Goal: Information Seeking & Learning: Learn about a topic

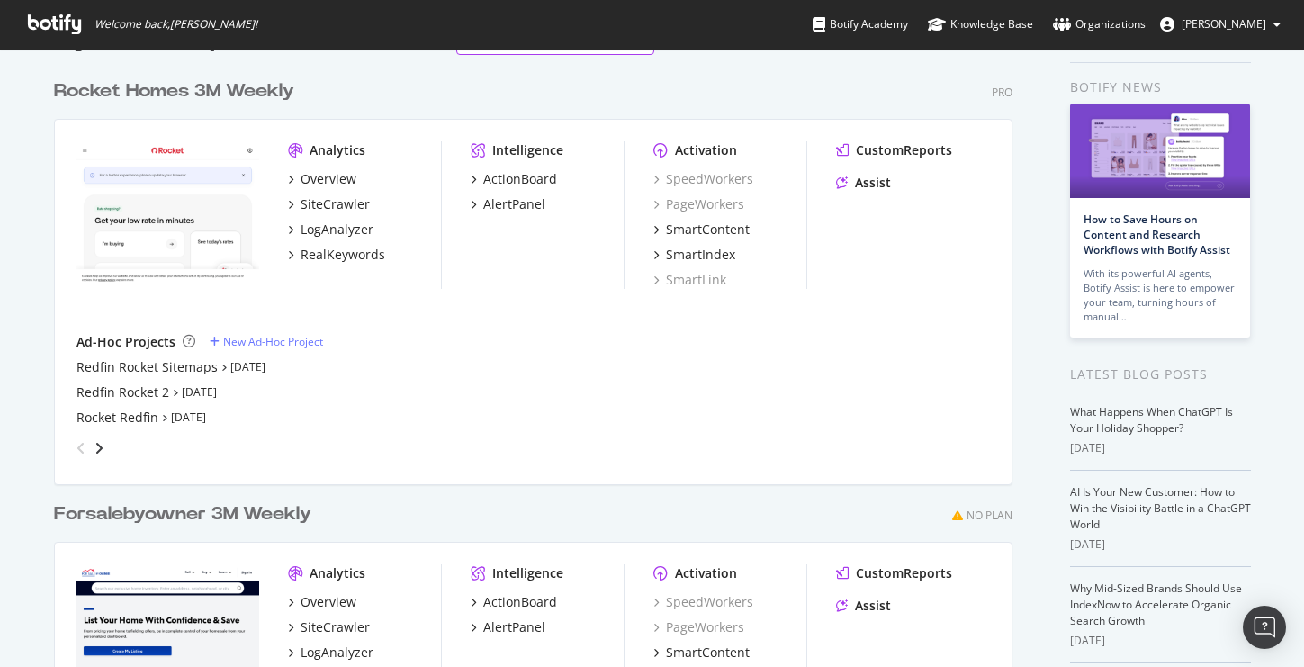
scroll to position [98, 0]
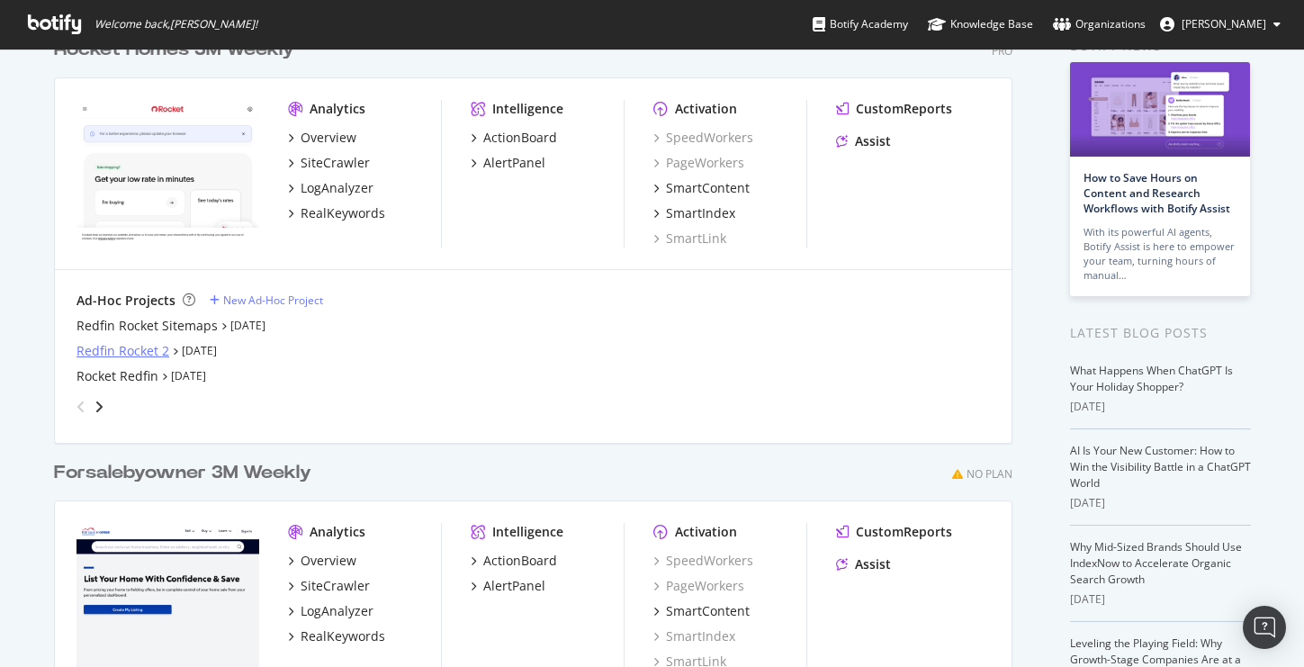
click at [140, 353] on div "Redfin Rocket 2" at bounding box center [122, 351] width 93 height 18
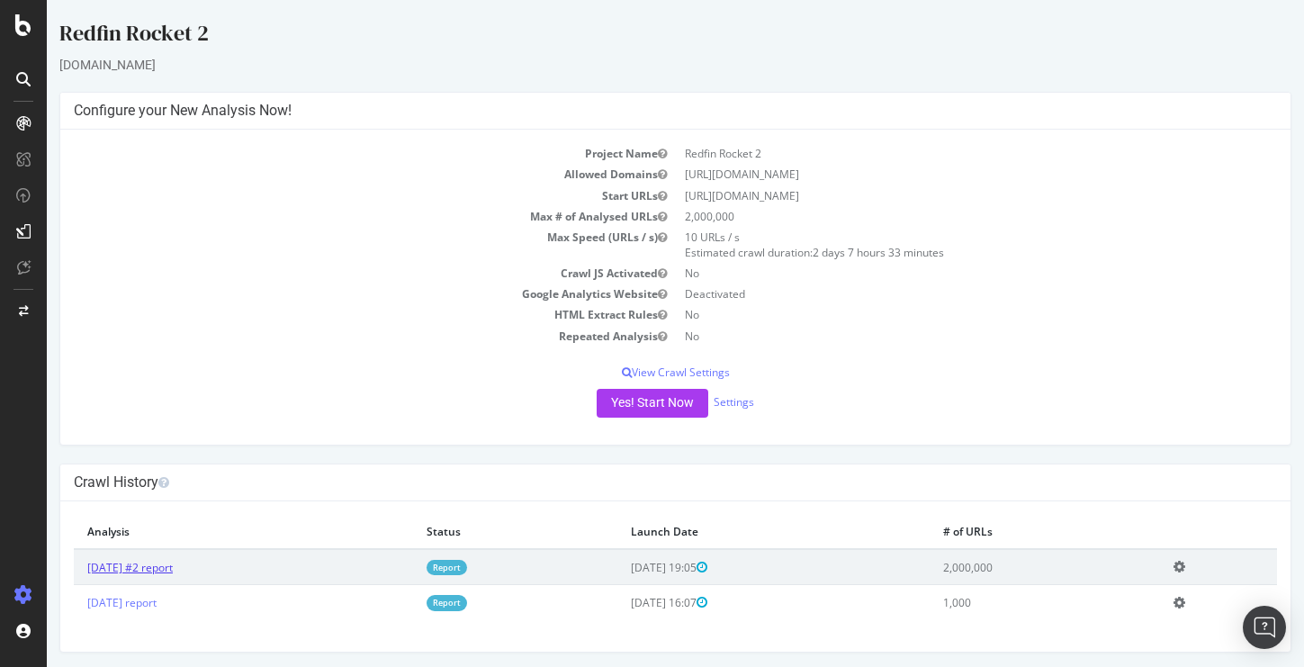
click at [173, 571] on link "[DATE] #2 report" at bounding box center [129, 567] width 85 height 15
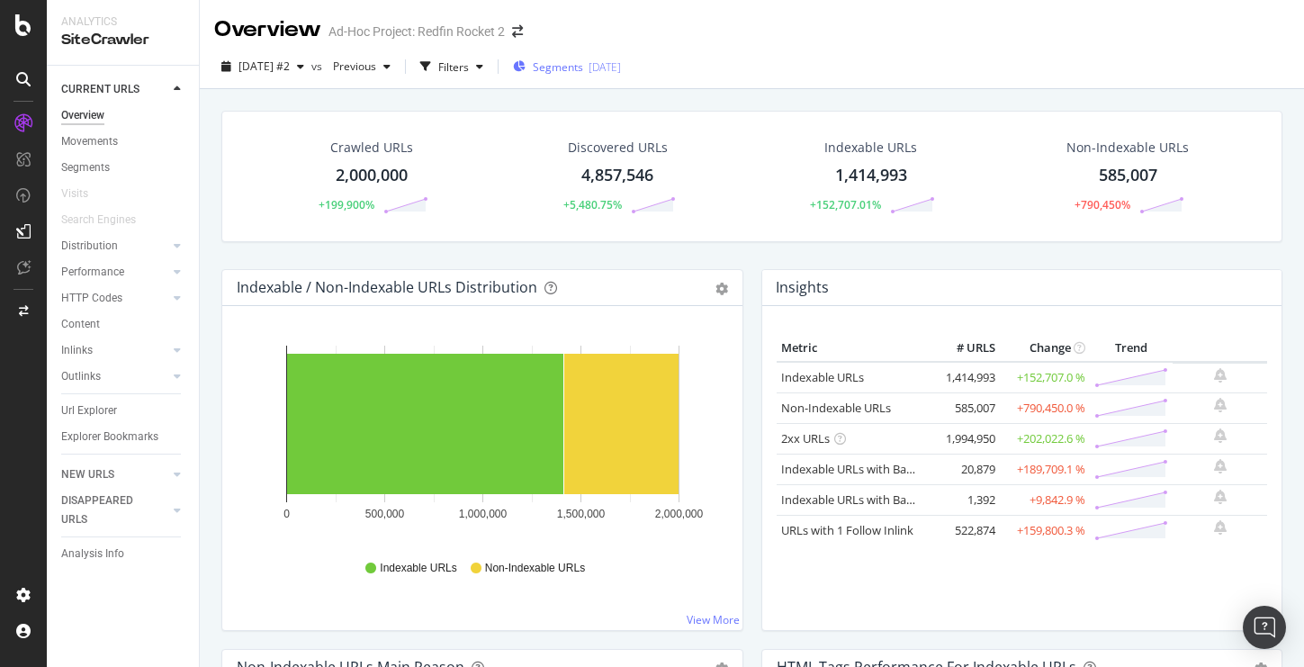
click at [583, 67] on span "Segments" at bounding box center [558, 66] width 50 height 15
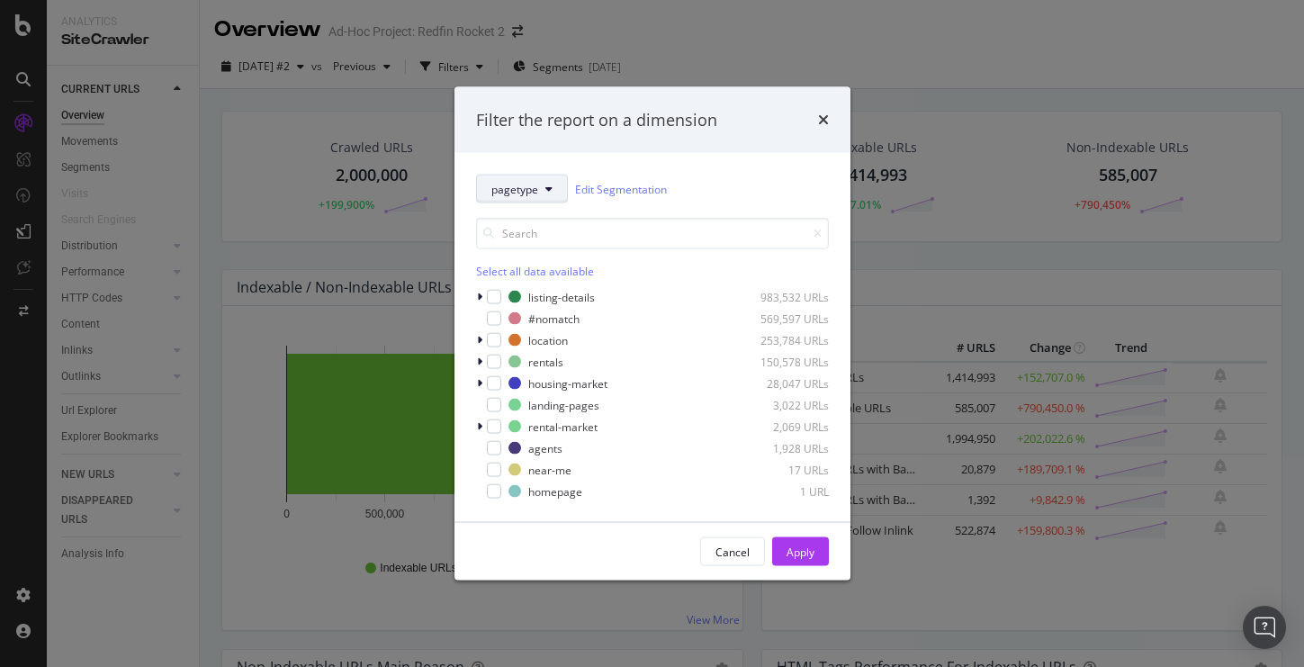
click at [550, 190] on icon "modal" at bounding box center [548, 189] width 7 height 11
click at [532, 249] on span "pagetype" at bounding box center [549, 254] width 116 height 16
click at [478, 293] on icon "modal" at bounding box center [479, 297] width 5 height 11
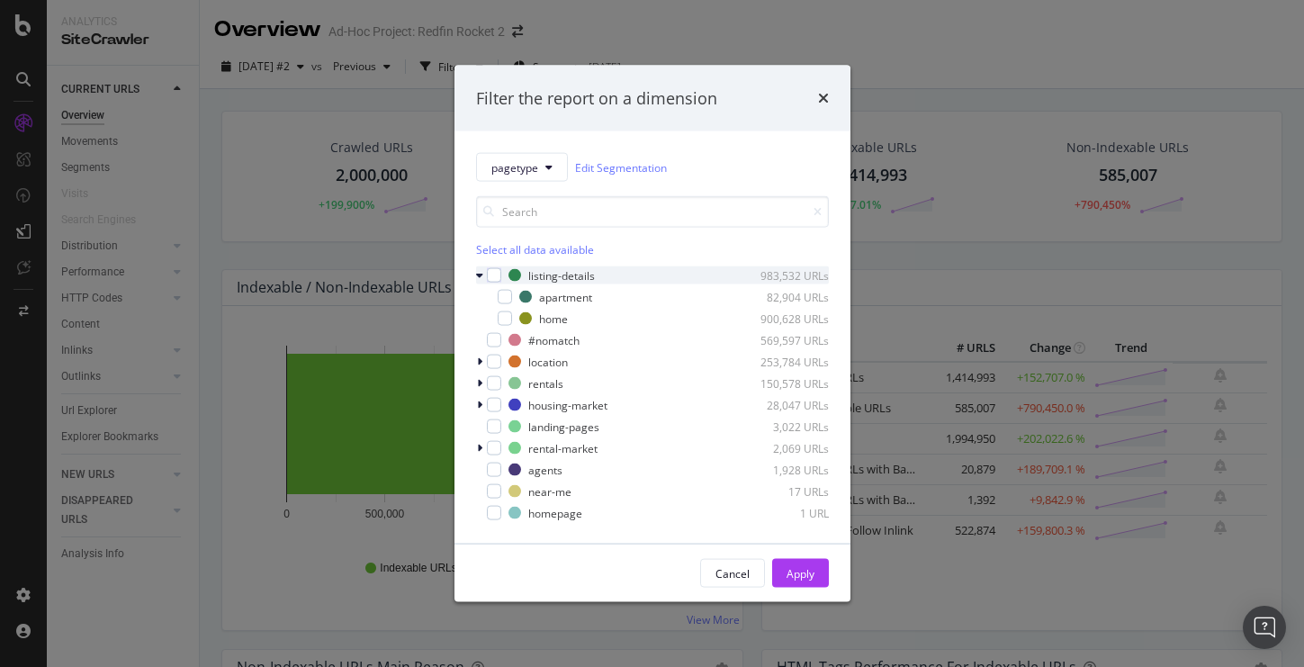
click at [479, 274] on icon "modal" at bounding box center [479, 275] width 7 height 11
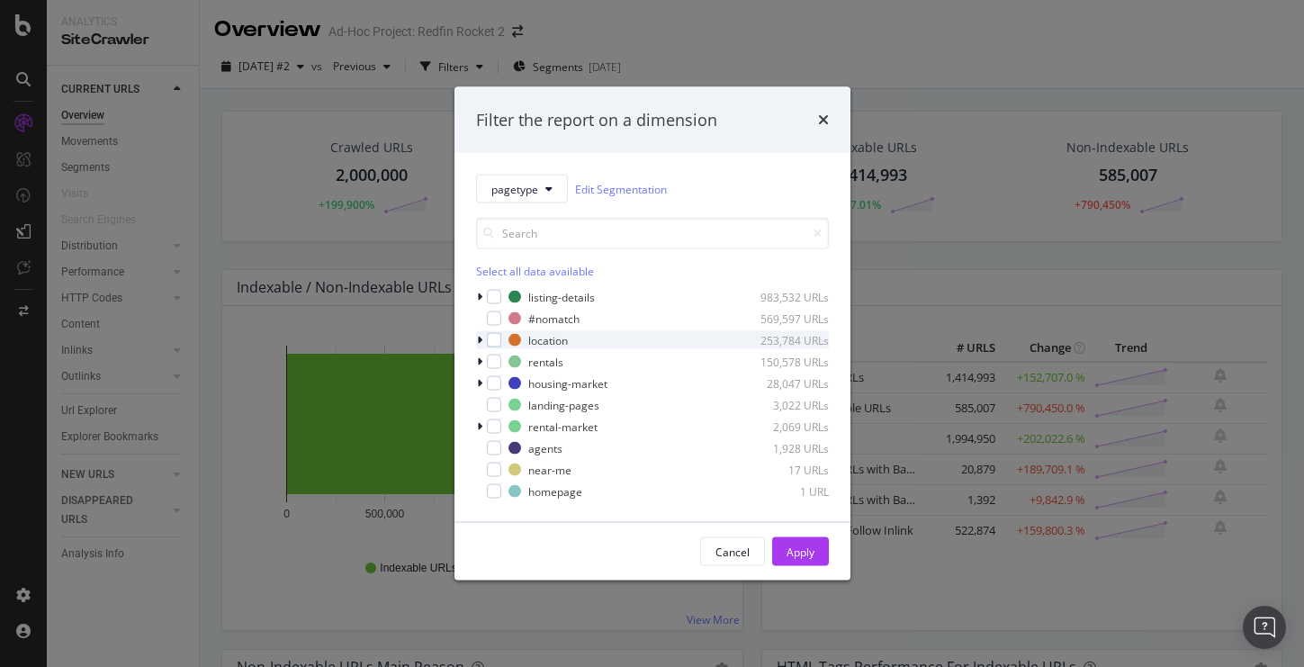
click at [482, 343] on div "modal" at bounding box center [481, 340] width 11 height 18
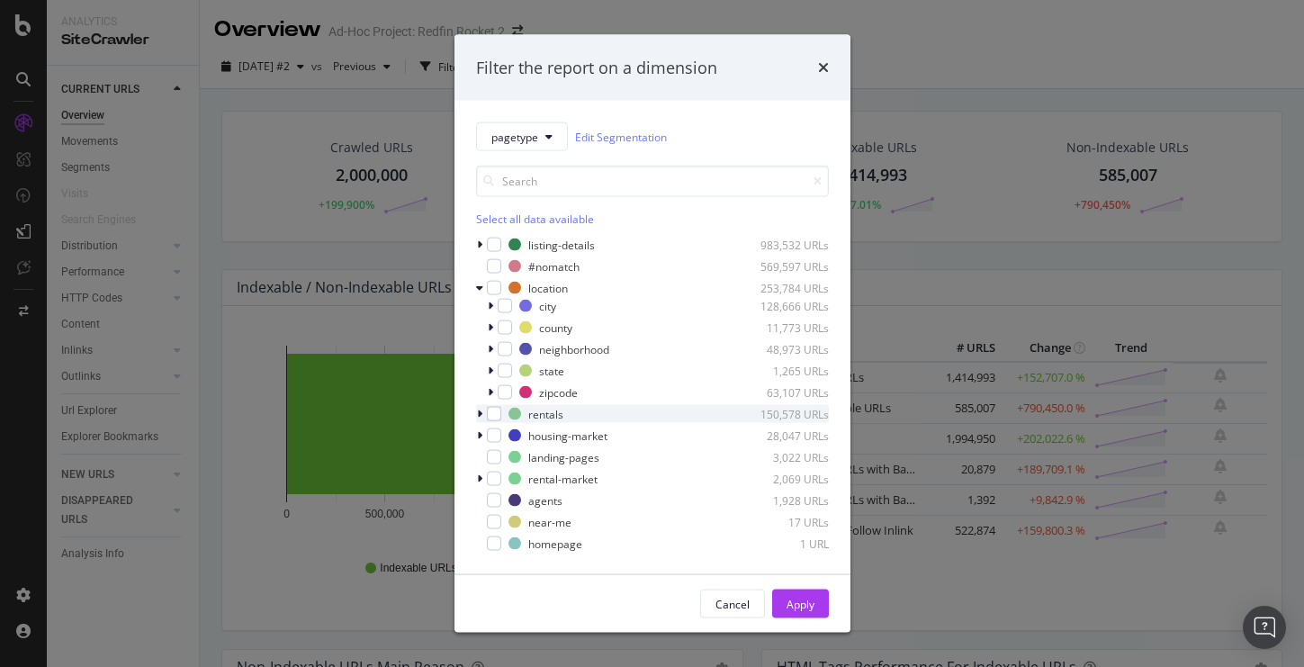
click at [480, 412] on icon "modal" at bounding box center [479, 413] width 5 height 11
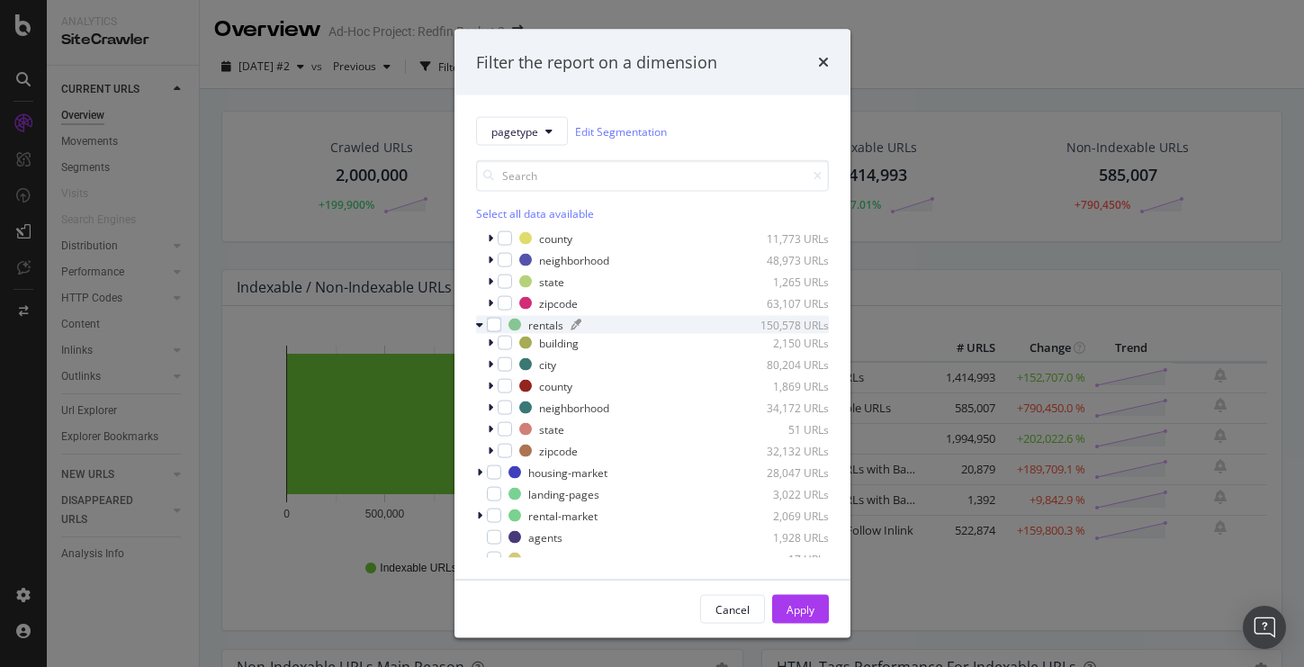
scroll to position [115, 0]
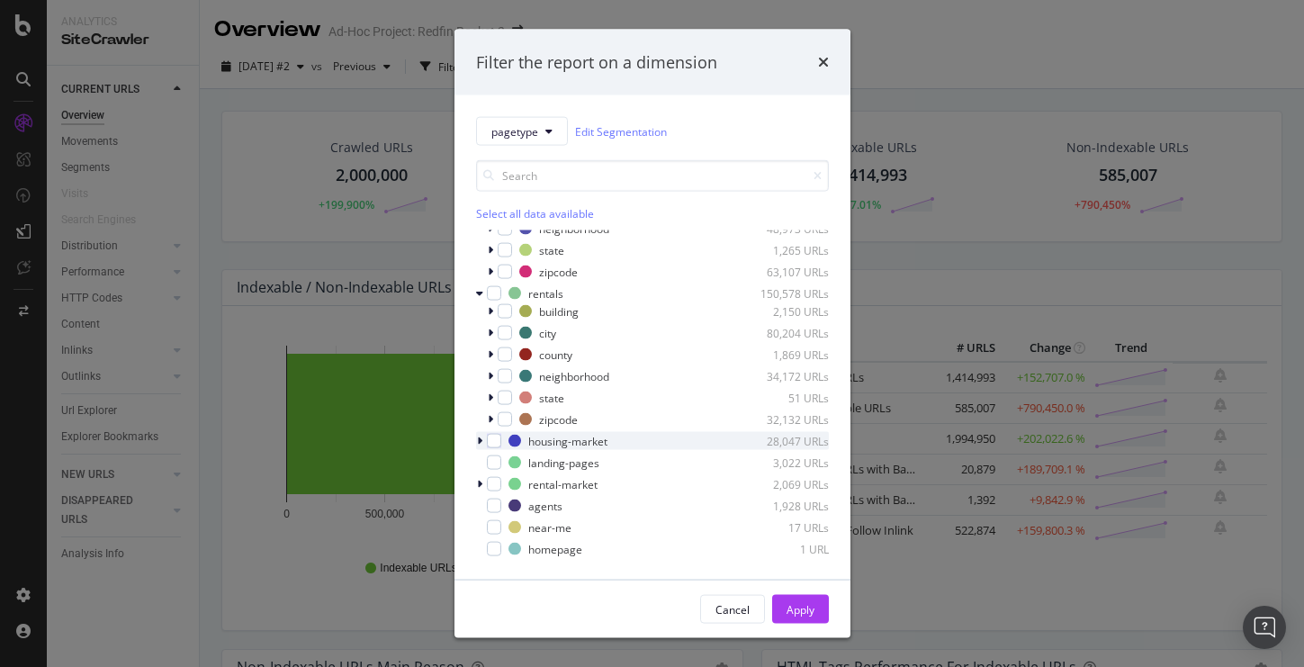
click at [479, 440] on icon "modal" at bounding box center [479, 440] width 5 height 11
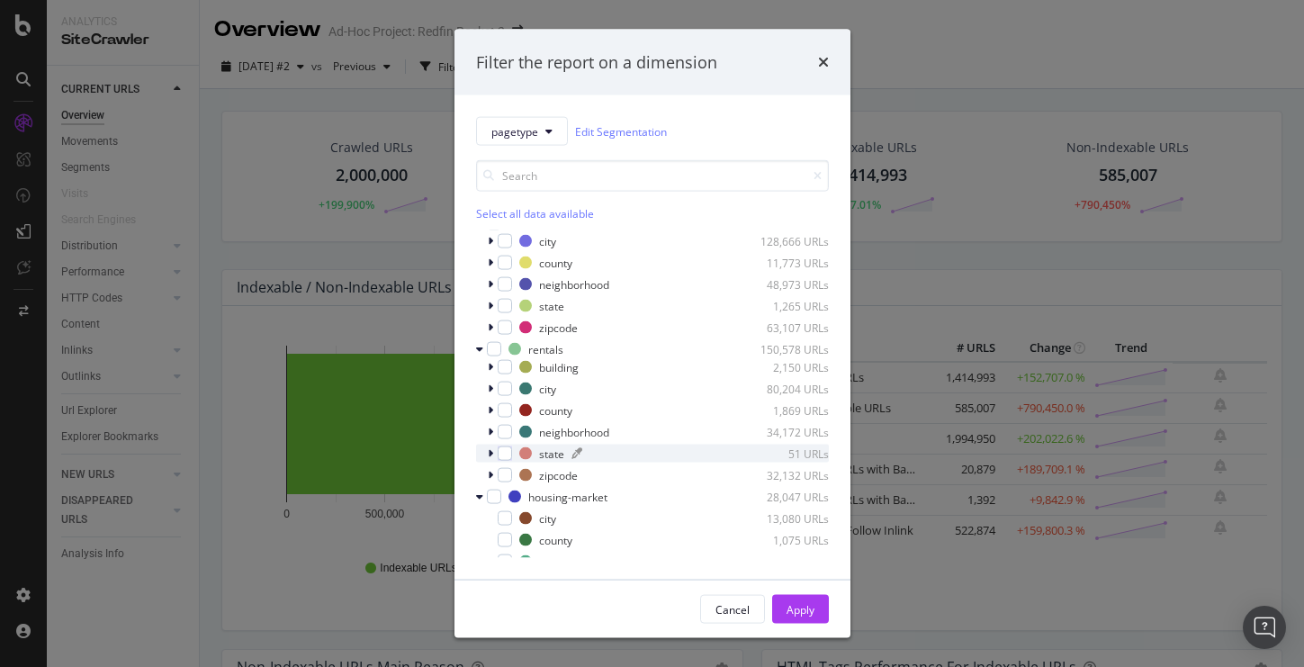
scroll to position [0, 0]
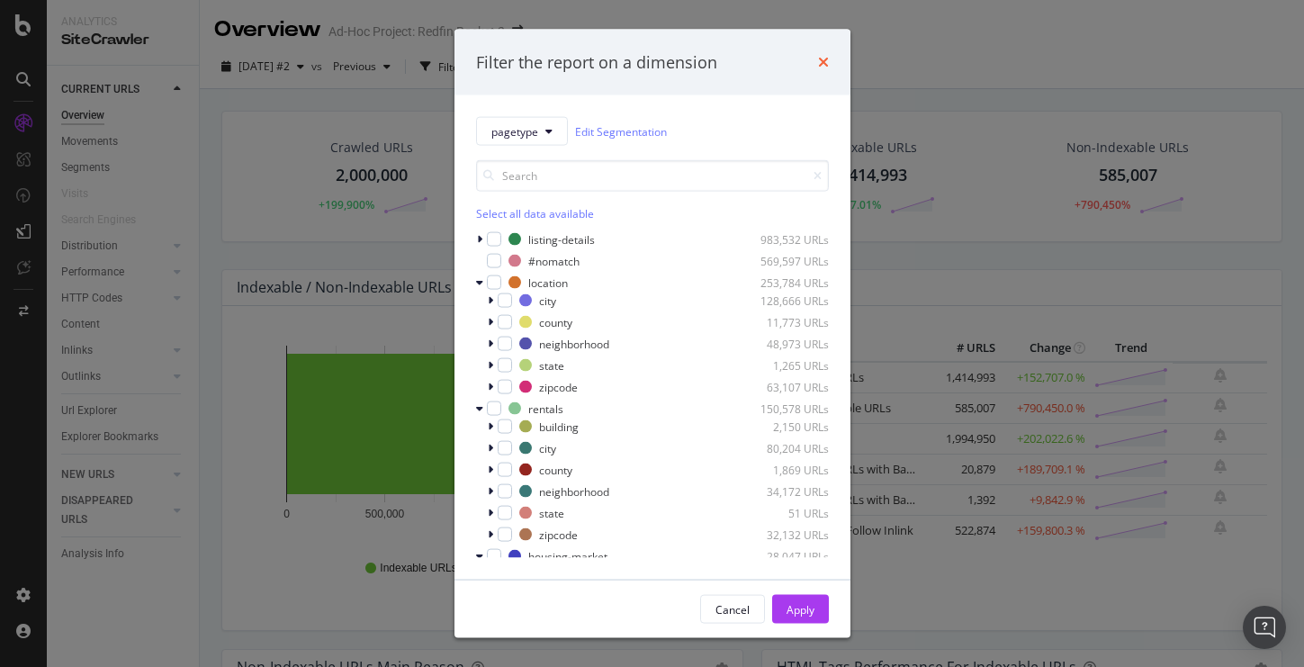
click at [824, 55] on icon "times" at bounding box center [823, 62] width 11 height 14
